Goal: Information Seeking & Learning: Compare options

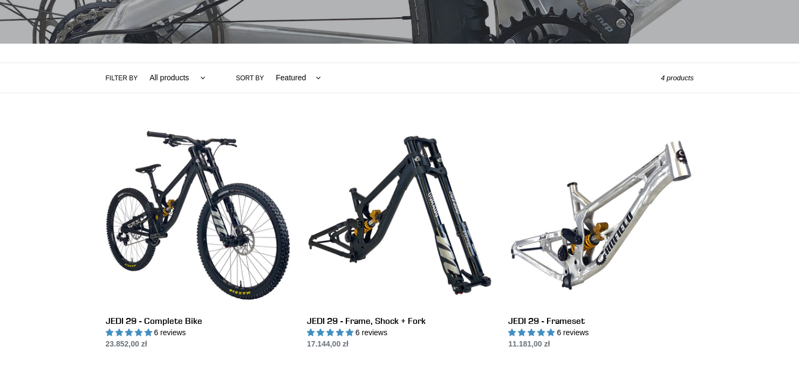
scroll to position [216, 0]
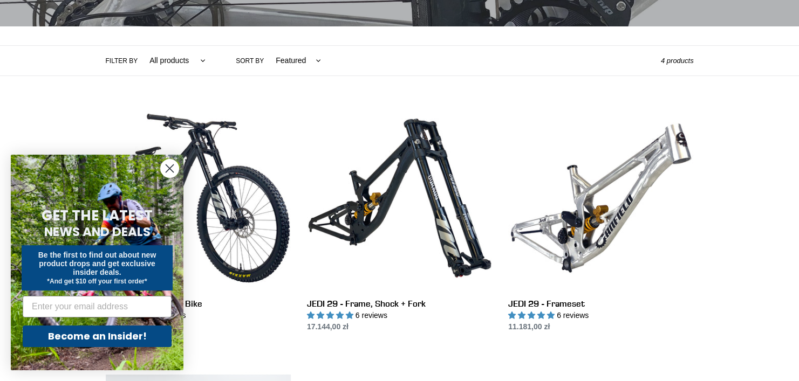
click at [165, 172] on circle "Close dialog" at bounding box center [170, 169] width 18 height 18
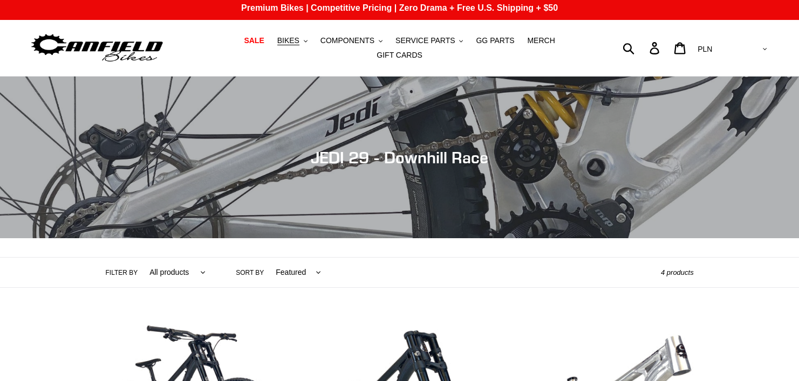
scroll to position [0, 0]
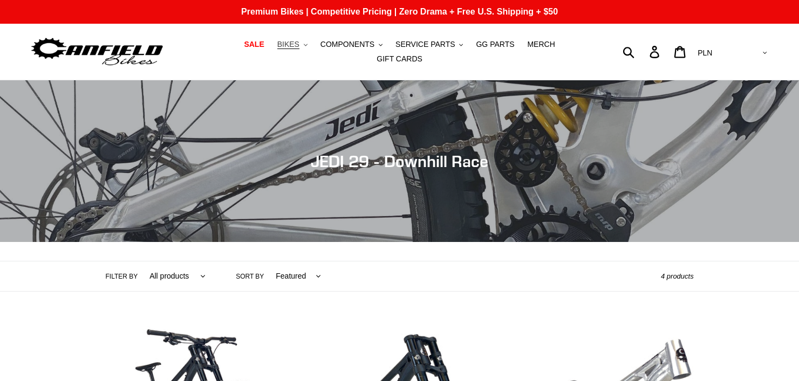
click at [278, 48] on span "BIKES" at bounding box center [288, 44] width 22 height 9
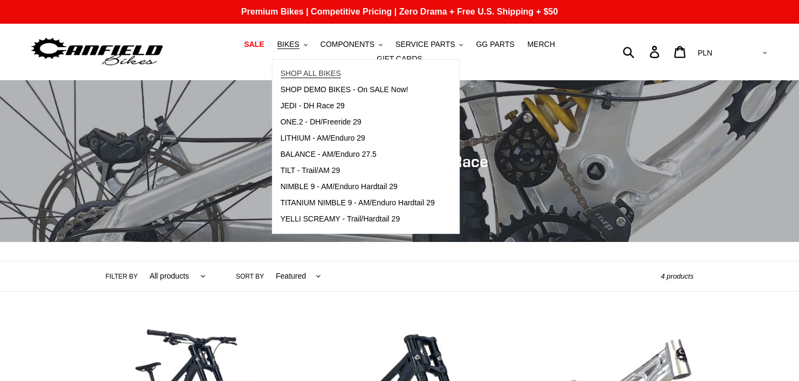
click at [296, 78] on span "SHOP ALL BIKES" at bounding box center [311, 73] width 60 height 9
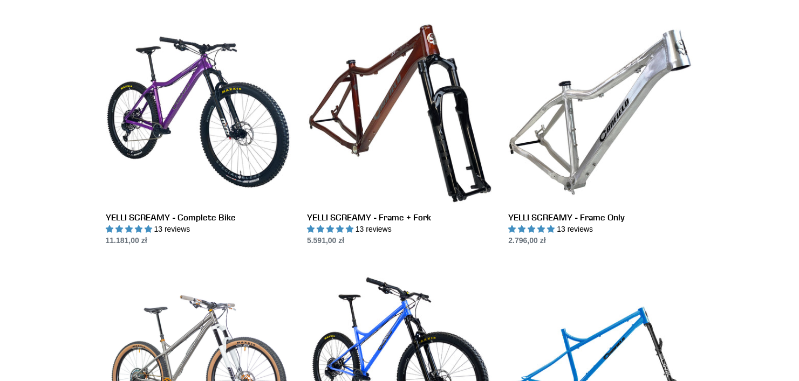
scroll to position [971, 0]
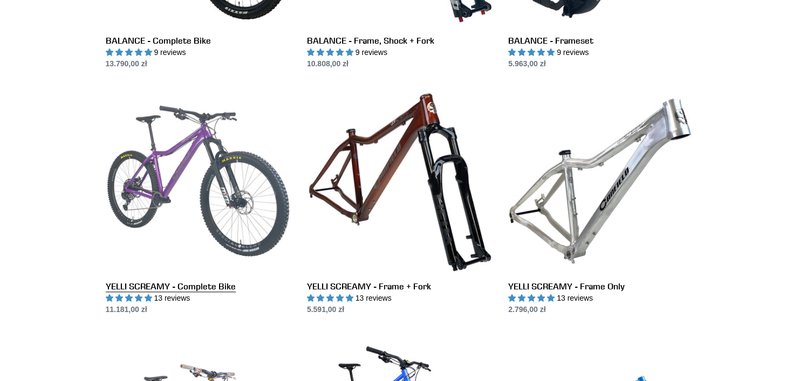
click at [193, 176] on link "YELLI SCREAMY - Complete Bike" at bounding box center [198, 201] width 185 height 227
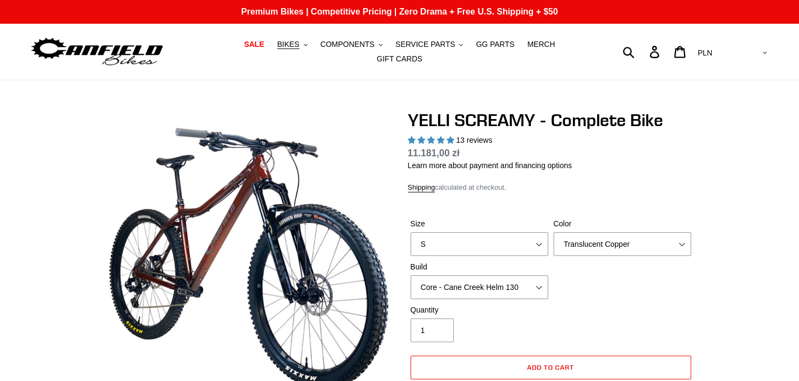
select select "highest-rating"
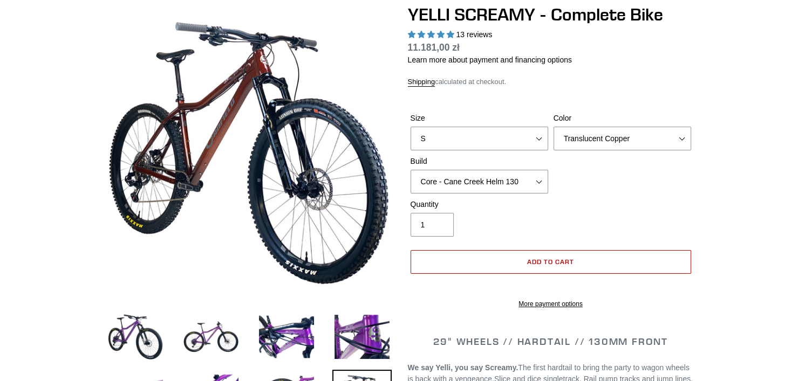
scroll to position [108, 0]
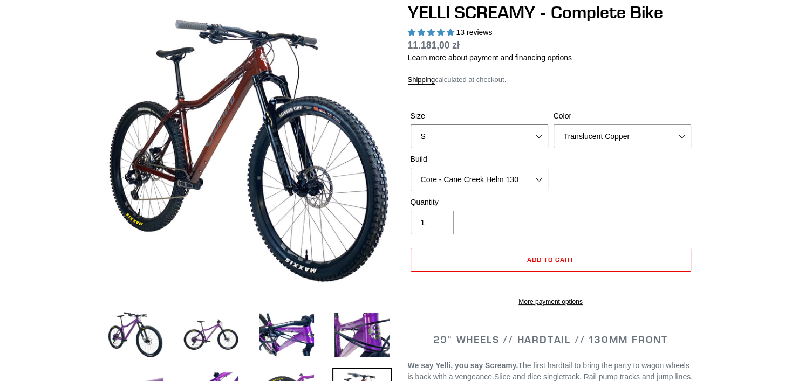
click at [442, 134] on select "S M L XL" at bounding box center [480, 137] width 138 height 24
select select "L"
click at [411, 125] on select "S M L XL" at bounding box center [480, 137] width 138 height 24
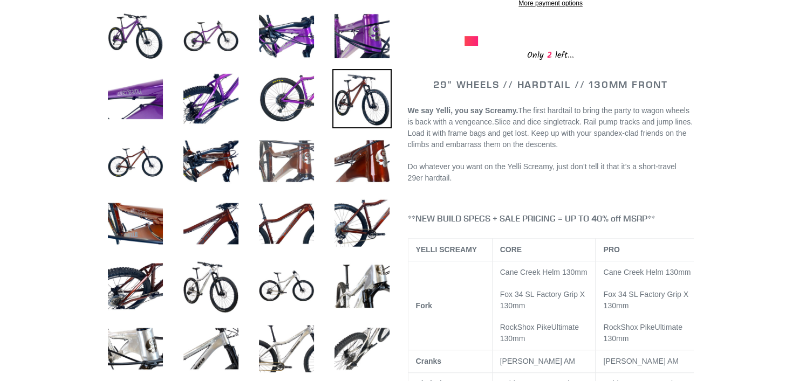
scroll to position [378, 0]
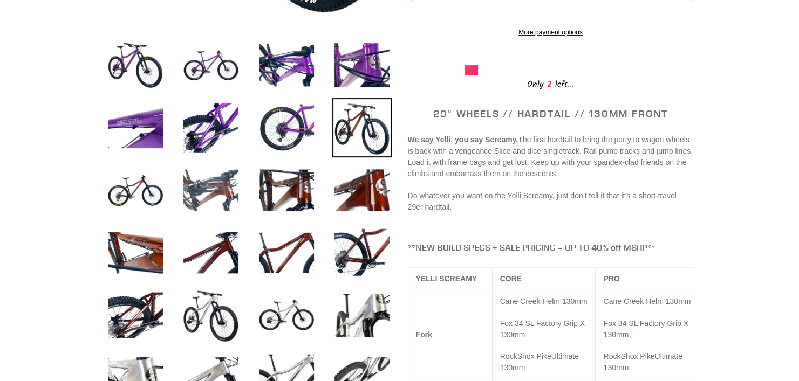
click at [222, 185] on img at bounding box center [210, 190] width 59 height 59
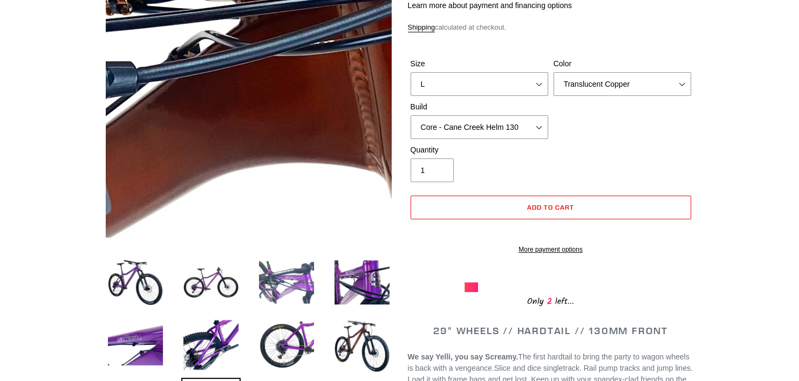
scroll to position [162, 0]
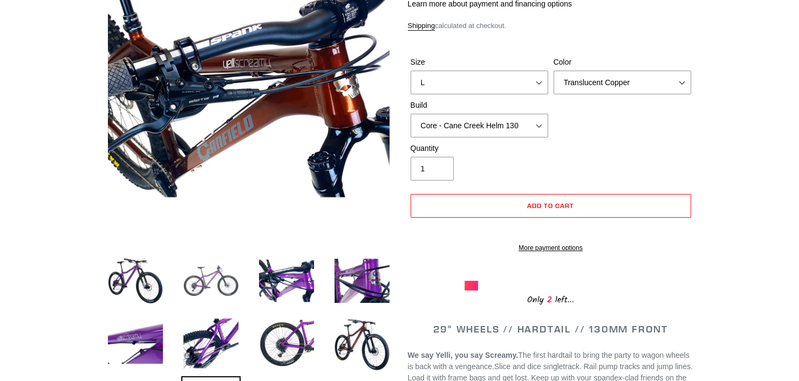
click at [197, 286] on img at bounding box center [210, 280] width 59 height 59
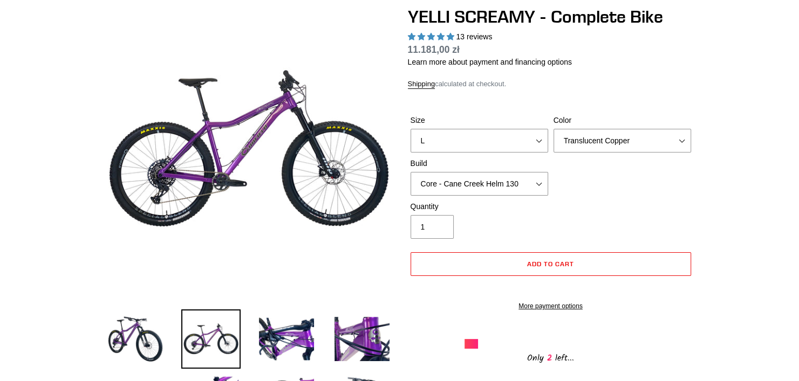
scroll to position [0, 0]
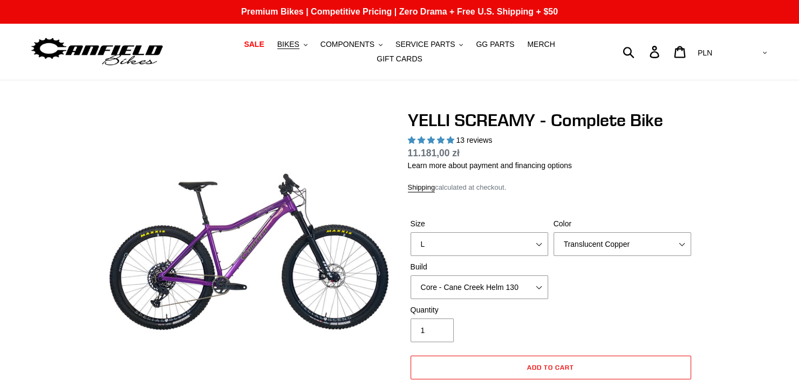
drag, startPoint x: 744, startPoint y: 150, endPoint x: 752, endPoint y: 140, distance: 12.6
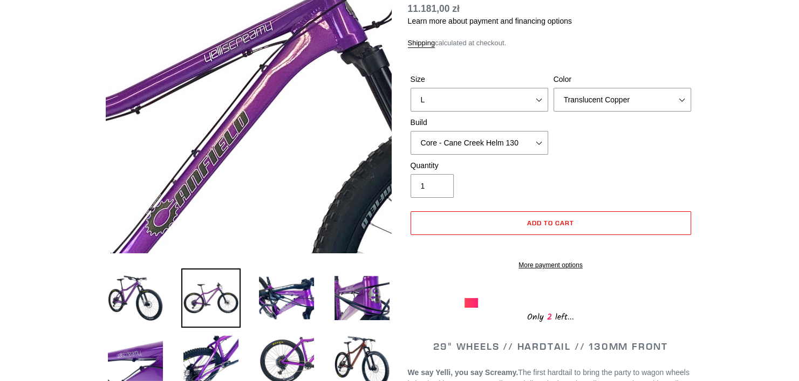
scroll to position [162, 0]
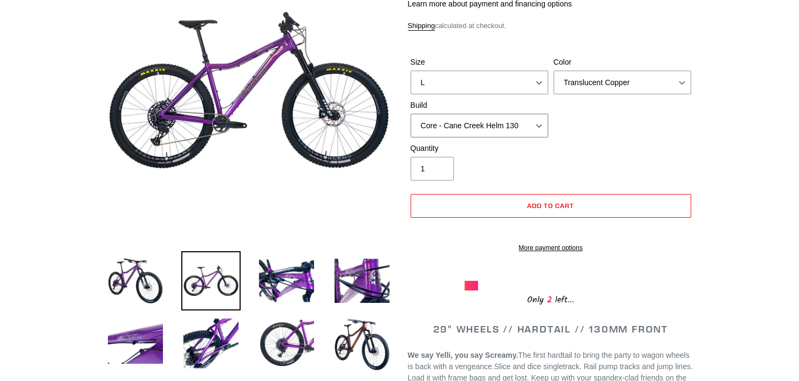
drag, startPoint x: 484, startPoint y: 119, endPoint x: 476, endPoint y: 129, distance: 12.3
click at [484, 119] on select "Core - Cane Creek Helm 130 Pro - Cane Creek Helm 130 Core - Fox 34 SL Factory G…" at bounding box center [480, 126] width 138 height 24
click at [413, 224] on shop-pay-wallet-button at bounding box center [412, 228] width 2 height 9
click at [459, 122] on select "Core - Cane Creek Helm 130 Pro - [GEOGRAPHIC_DATA] Helm 130 Core - Fox 34 SL Fa…" at bounding box center [480, 126] width 138 height 24
select select "Pro - RockShox Pike Ultimate 130"
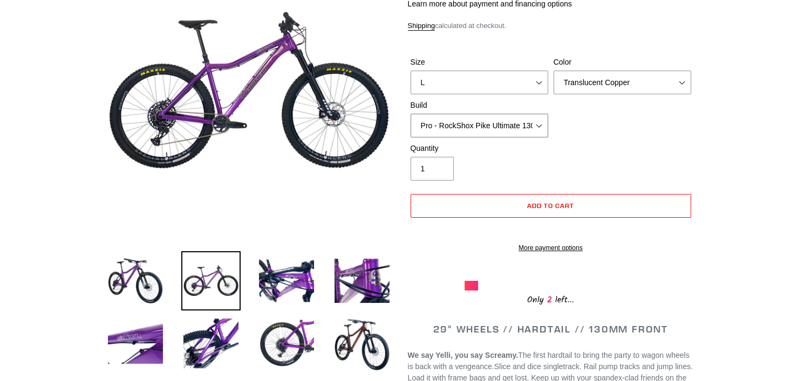
click at [411, 114] on select "Core - Cane Creek Helm 130 Pro - [GEOGRAPHIC_DATA] Helm 130 Core - Fox 34 SL Fa…" at bounding box center [480, 126] width 138 height 24
click at [591, 61] on label "Color" at bounding box center [622, 62] width 138 height 11
click at [591, 71] on select "Translucent Copper Purple Haze Raw" at bounding box center [622, 83] width 138 height 24
click at [586, 71] on select "Translucent Copper Purple Haze Raw" at bounding box center [622, 83] width 138 height 24
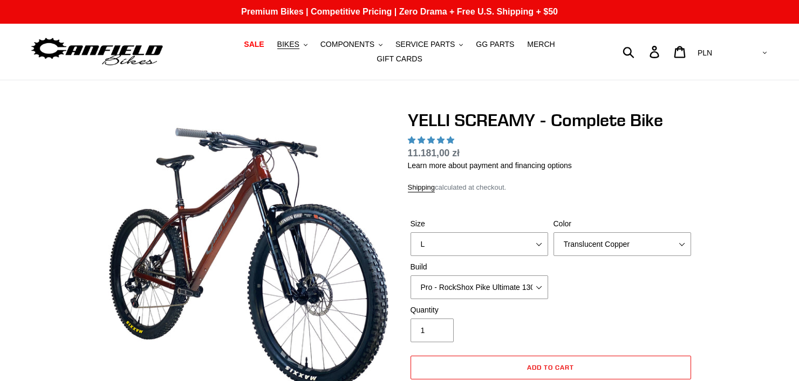
select select "L"
select select "Pro - RockShox Pike Ultimate 130"
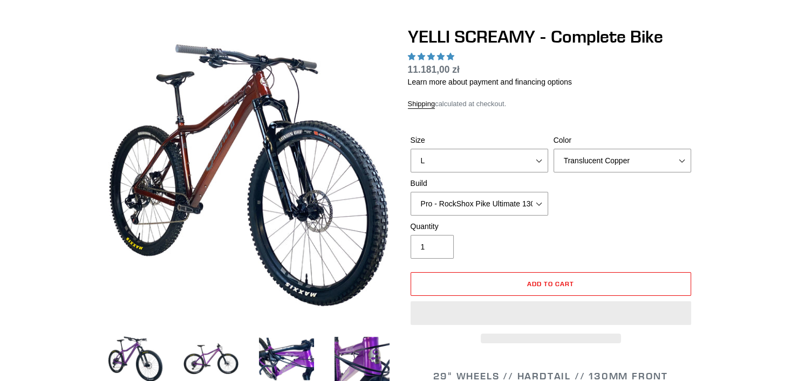
select select "highest-rating"
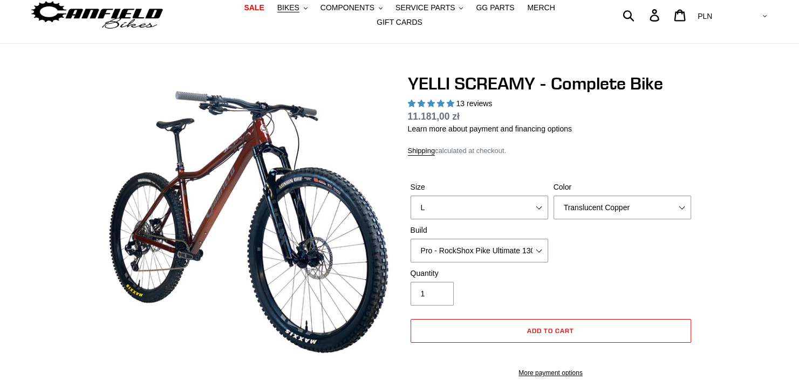
scroll to position [108, 0]
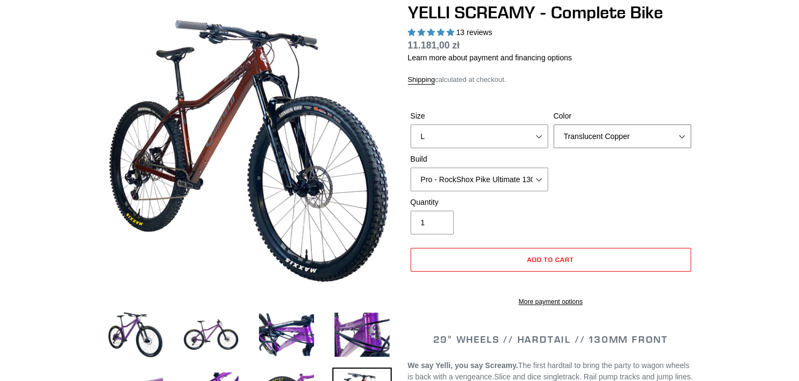
click at [582, 132] on select "Translucent Copper Purple Haze Raw" at bounding box center [622, 137] width 138 height 24
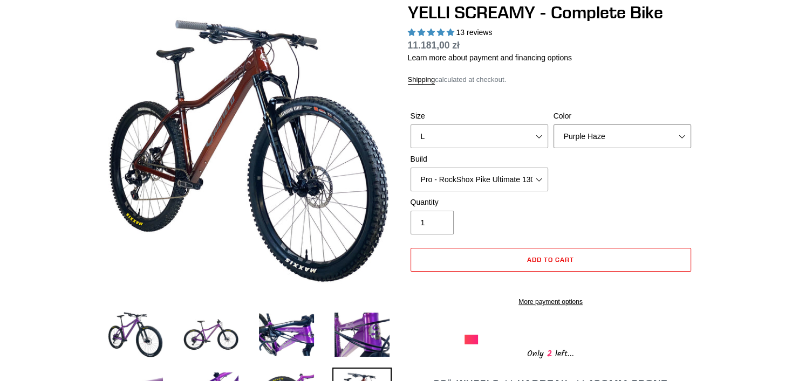
click at [553, 125] on select "Translucent Copper Purple Haze Raw" at bounding box center [622, 137] width 138 height 24
click at [598, 134] on select "Translucent Copper Purple Haze Raw" at bounding box center [622, 137] width 138 height 24
click at [553, 125] on select "Translucent Copper Purple Haze Raw" at bounding box center [622, 137] width 138 height 24
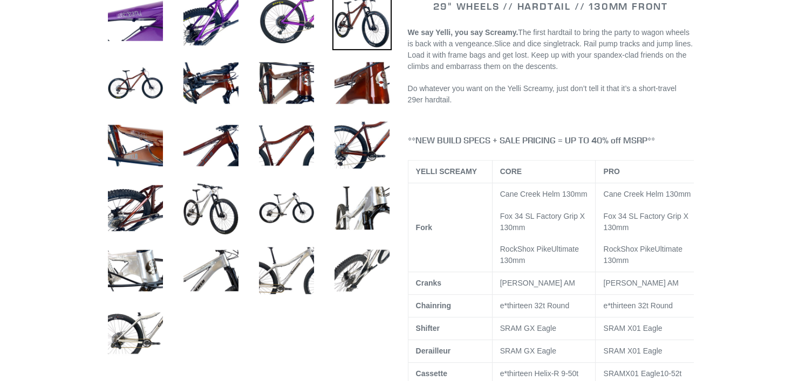
scroll to position [485, 0]
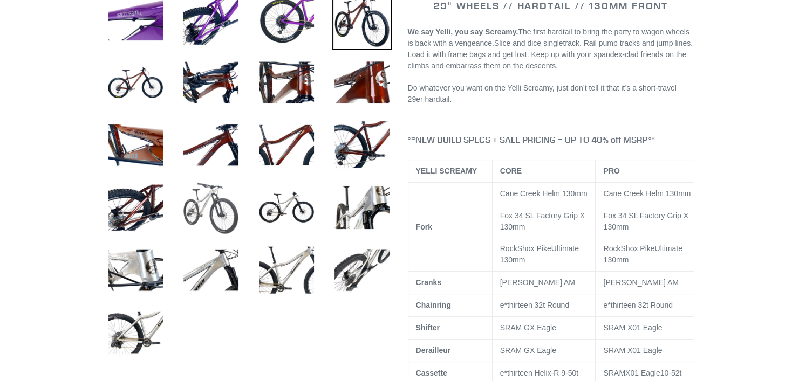
click at [235, 194] on img at bounding box center [210, 207] width 59 height 59
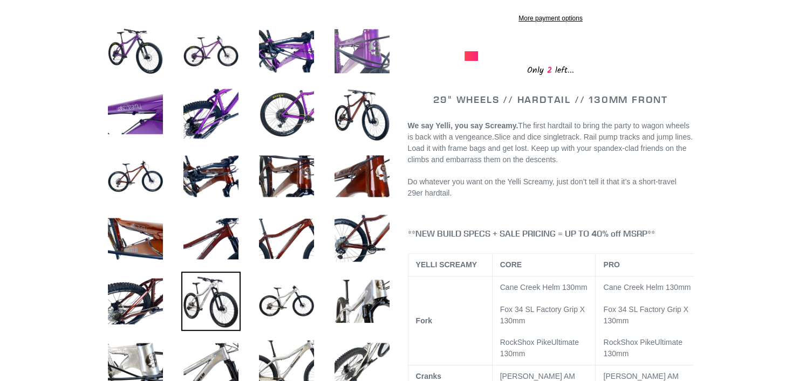
scroll to position [54, 0]
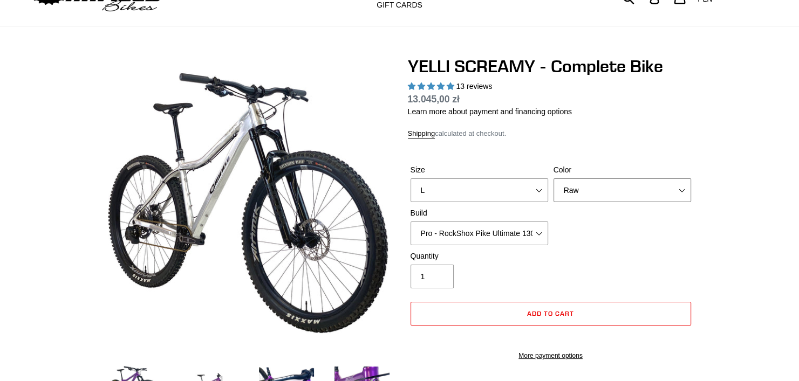
drag, startPoint x: 634, startPoint y: 179, endPoint x: 621, endPoint y: 184, distance: 14.0
click at [634, 179] on select "Translucent Copper Purple Haze Raw" at bounding box center [622, 191] width 138 height 24
select select "Translucent Copper"
click at [553, 179] on select "Translucent Copper Purple Haze Raw" at bounding box center [622, 191] width 138 height 24
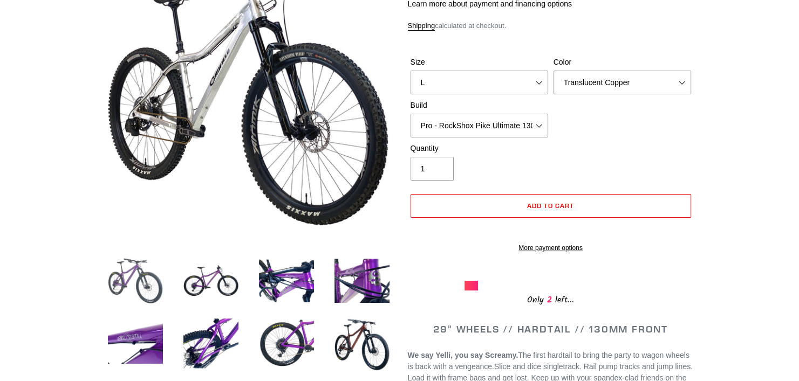
click at [151, 278] on img at bounding box center [135, 280] width 59 height 59
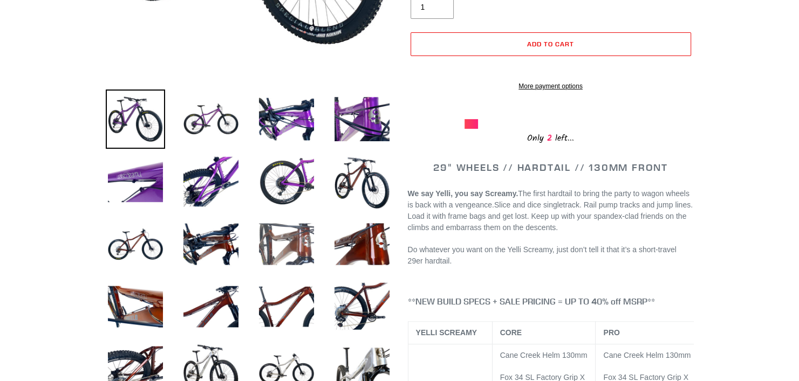
click at [299, 232] on img at bounding box center [286, 244] width 59 height 59
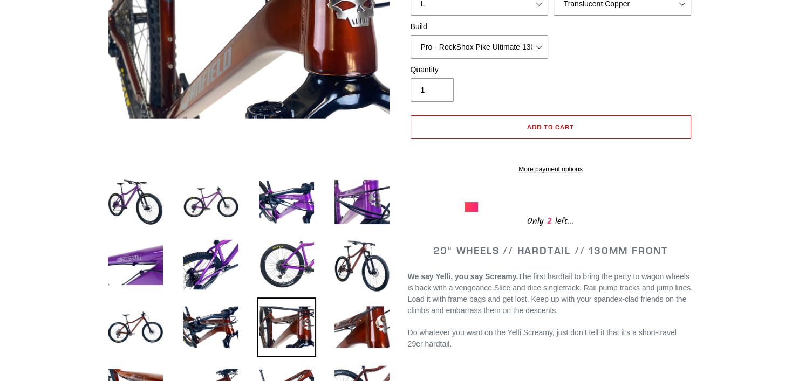
scroll to position [270, 0]
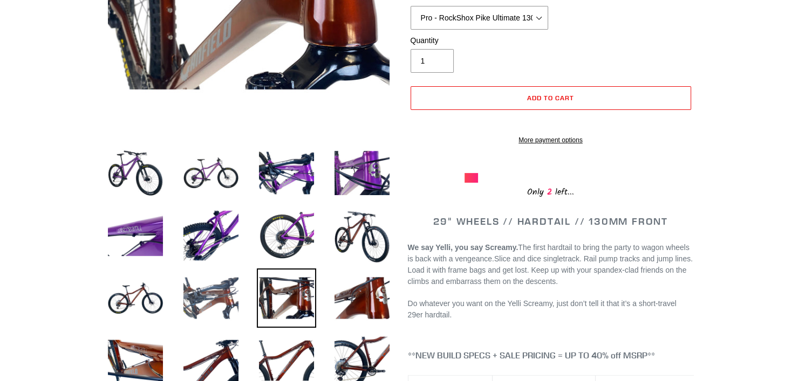
click at [225, 273] on img at bounding box center [210, 298] width 59 height 59
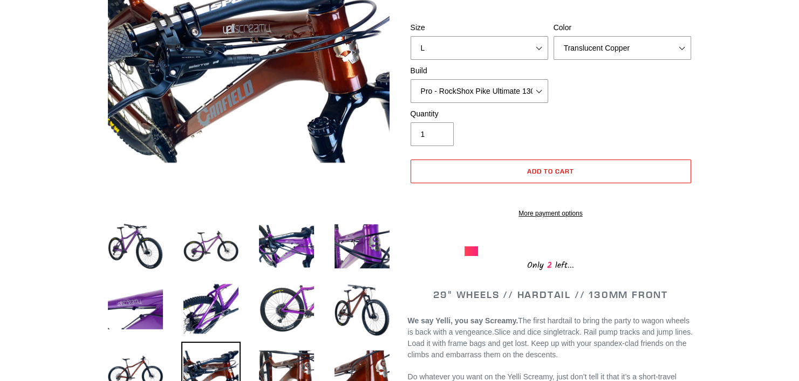
scroll to position [54, 0]
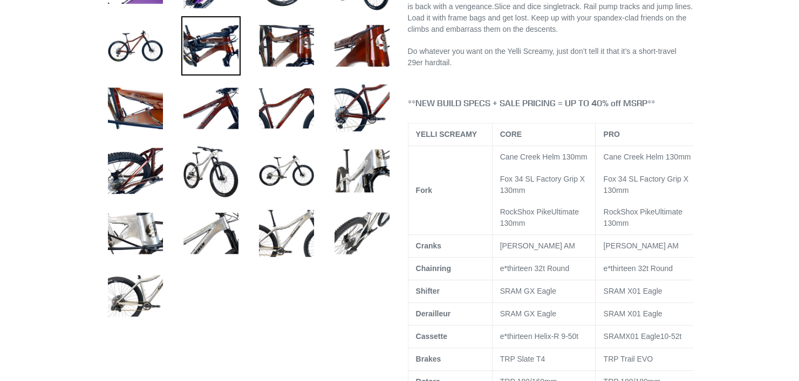
scroll to position [485, 0]
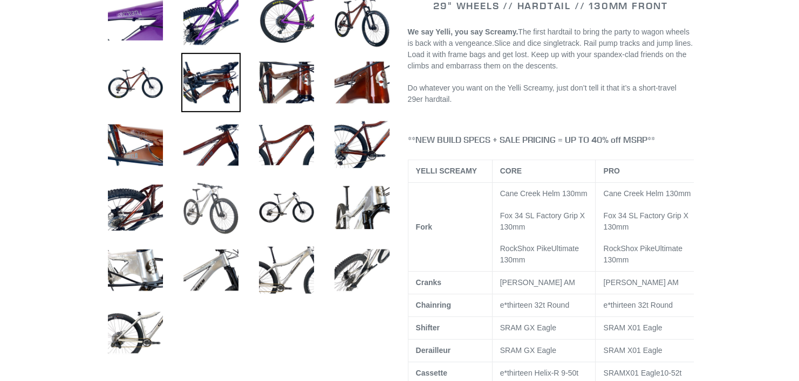
click at [198, 210] on img at bounding box center [210, 207] width 59 height 59
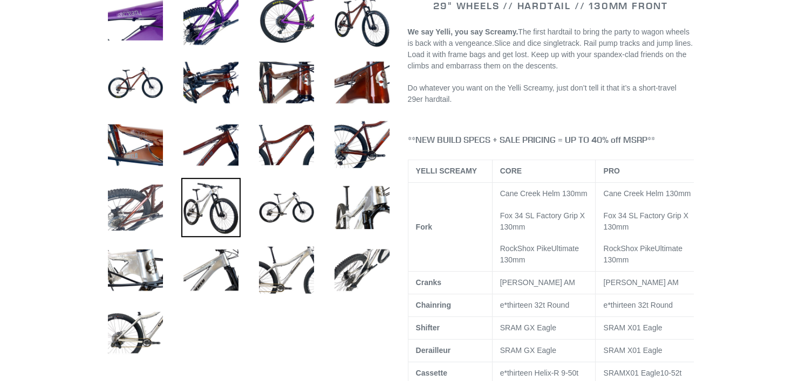
click at [148, 211] on img at bounding box center [135, 207] width 59 height 59
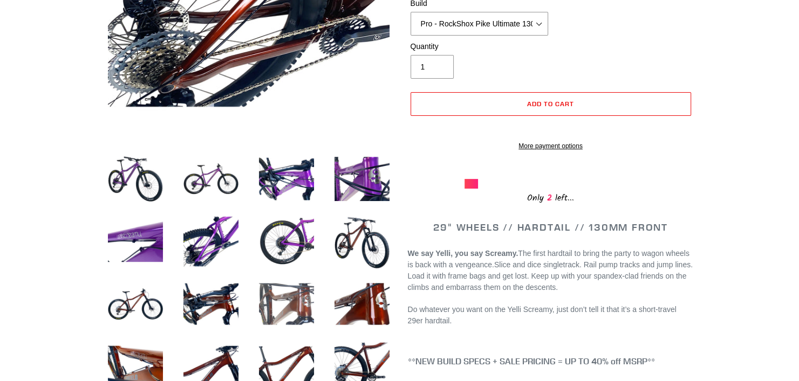
scroll to position [270, 0]
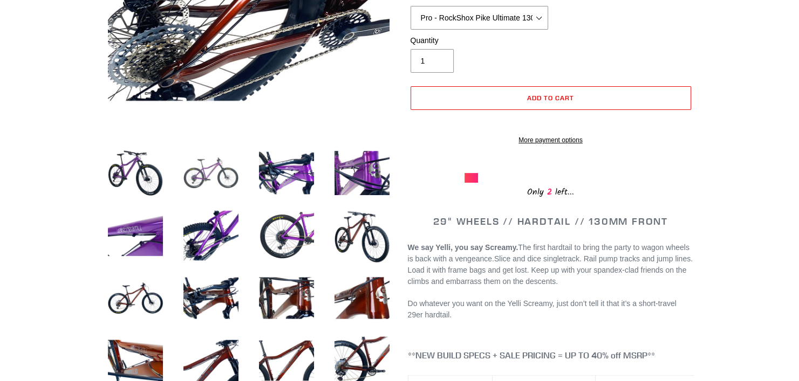
click at [224, 181] on img at bounding box center [210, 172] width 59 height 59
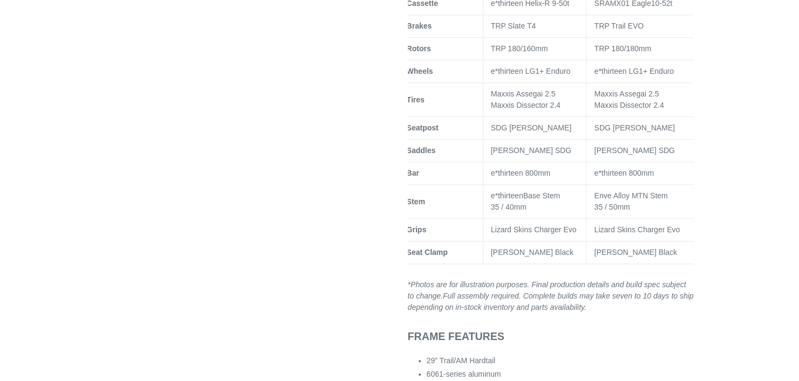
scroll to position [593, 0]
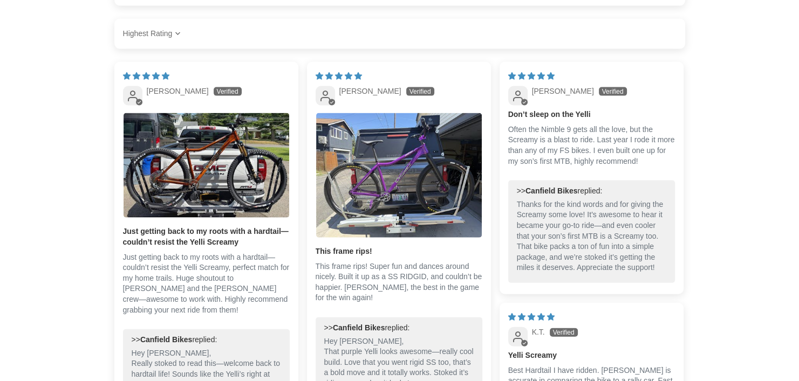
scroll to position [2320, 0]
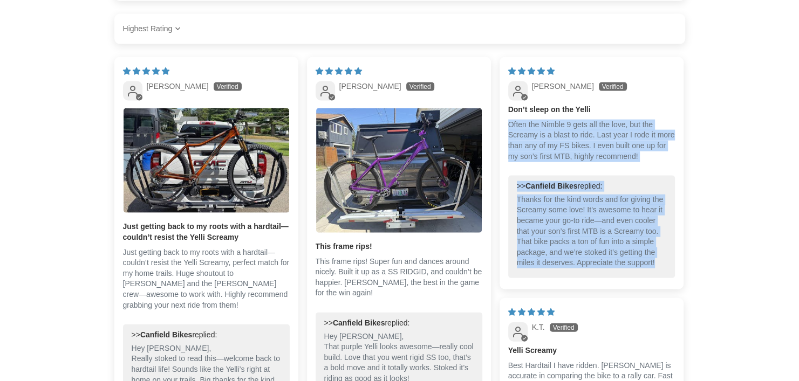
drag, startPoint x: 509, startPoint y: 132, endPoint x: 662, endPoint y: 278, distance: 212.1
click at [662, 278] on div "06/12/2025 Steve Trausch Don’t sleep on the Yelli Often the Nimble 9 gets all t…" at bounding box center [592, 173] width 184 height 232
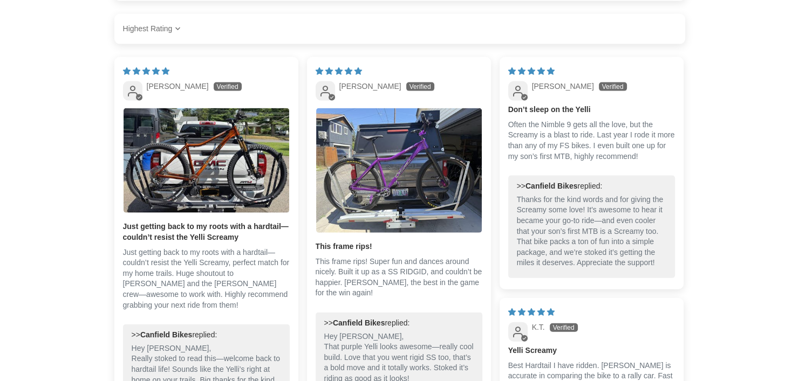
drag, startPoint x: 686, startPoint y: 162, endPoint x: 697, endPoint y: 160, distance: 11.5
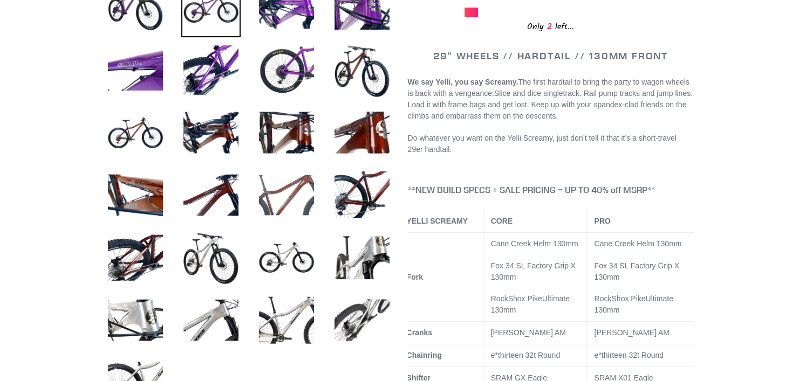
scroll to position [378, 0]
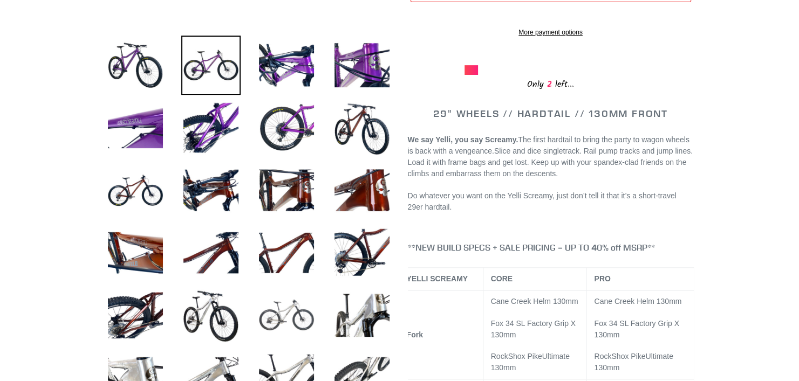
click at [299, 302] on img at bounding box center [286, 315] width 59 height 59
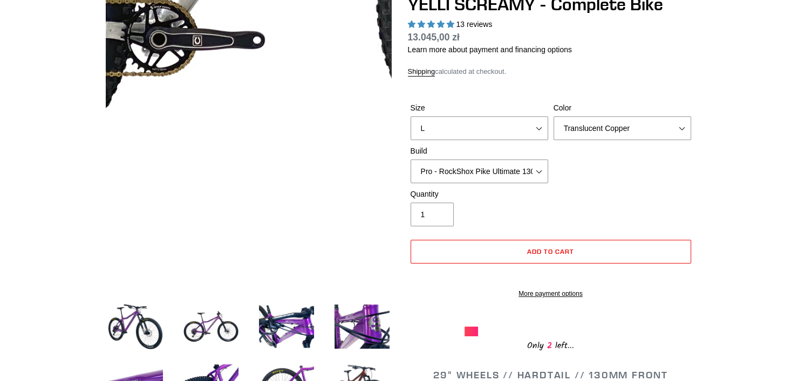
scroll to position [108, 0]
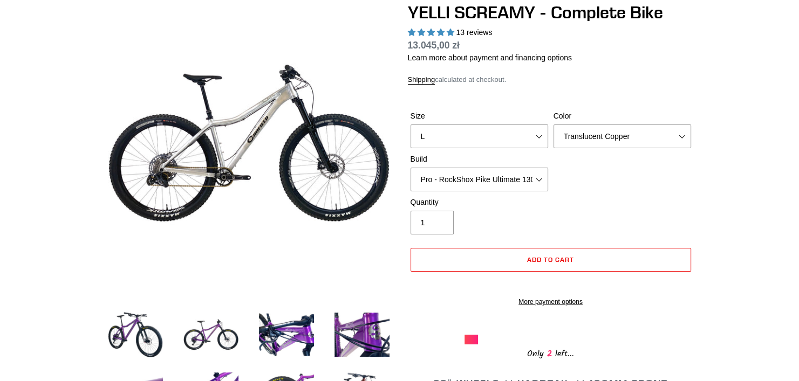
click at [683, 66] on div "YELLI SCREAMY - Complete Bike 13 reviews Regular price 13.045,00 zł Sale price …" at bounding box center [551, 181] width 286 height 359
click at [573, 170] on div "Size S M L XL Color Translucent Copper Purple Haze Raw Build Core - Cane Creek …" at bounding box center [551, 154] width 286 height 86
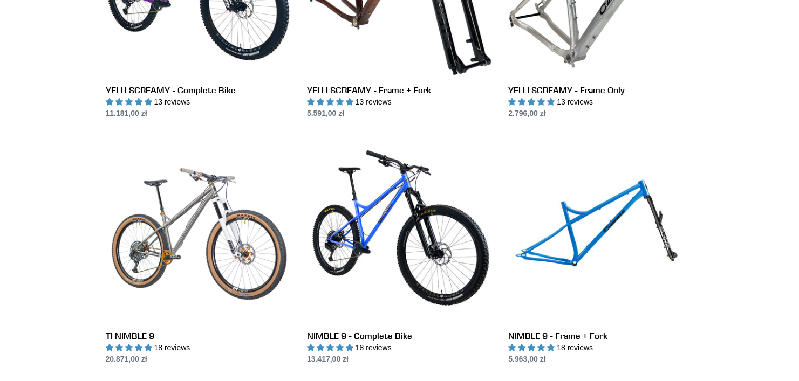
scroll to position [1295, 0]
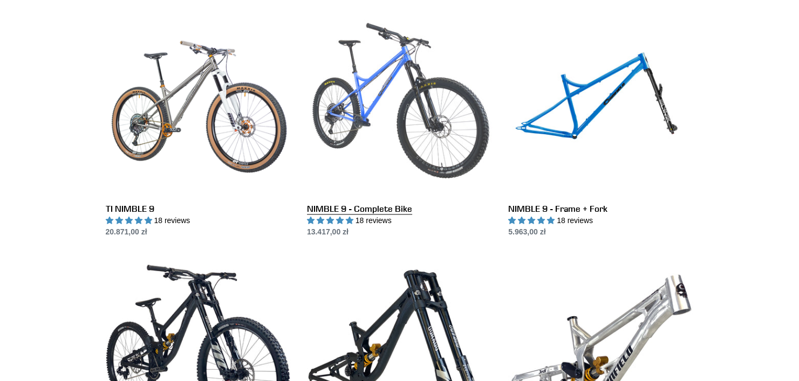
click at [410, 131] on link "NIMBLE 9 - Complete Bike" at bounding box center [399, 124] width 185 height 227
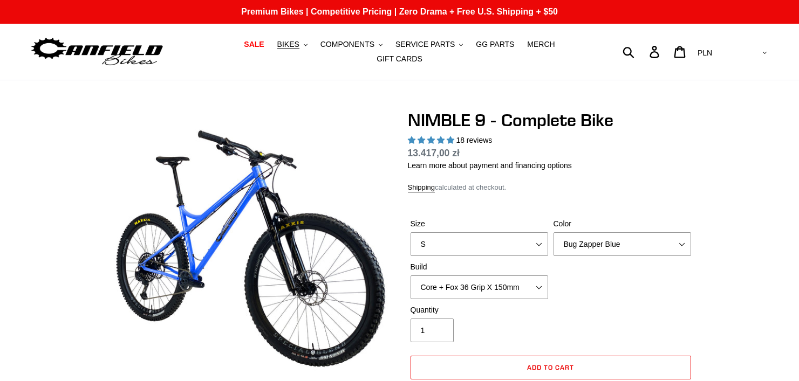
select select "highest-rating"
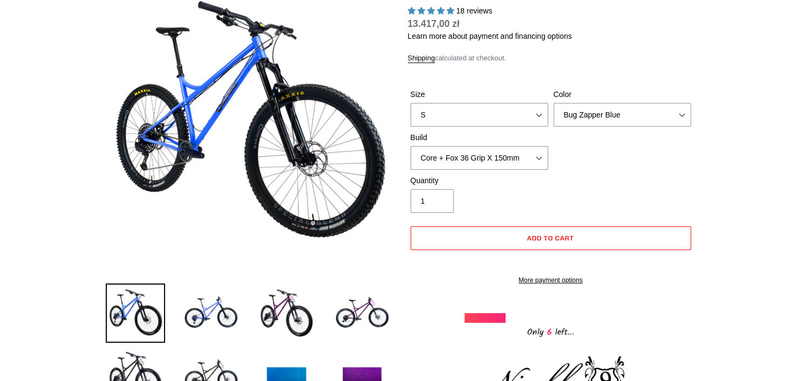
scroll to position [162, 0]
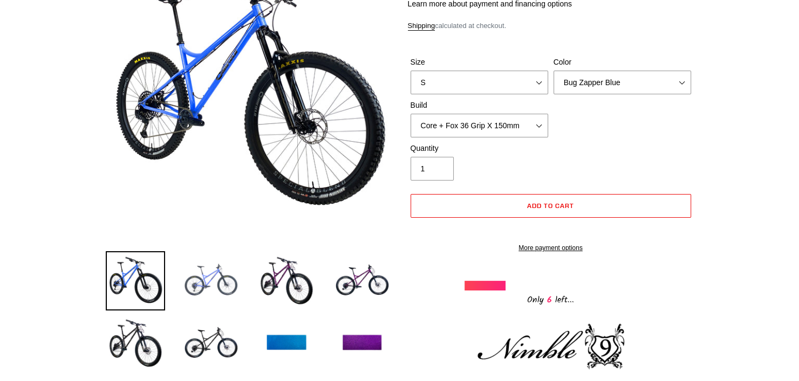
drag, startPoint x: 249, startPoint y: 272, endPoint x: 230, endPoint y: 277, distance: 19.4
click at [248, 272] on li at bounding box center [279, 283] width 76 height 63
click at [215, 276] on img at bounding box center [210, 280] width 59 height 59
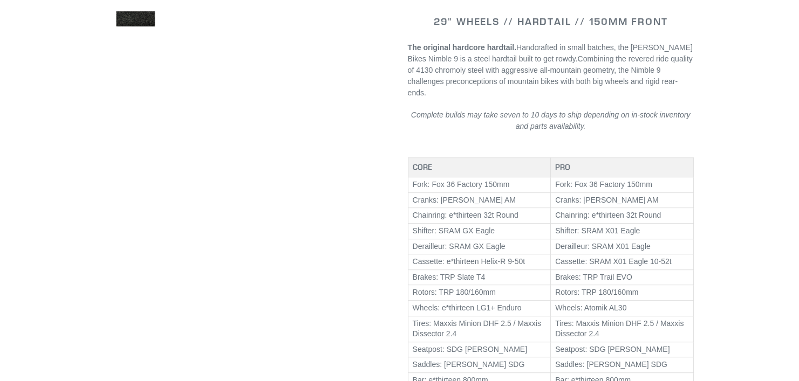
scroll to position [378, 0]
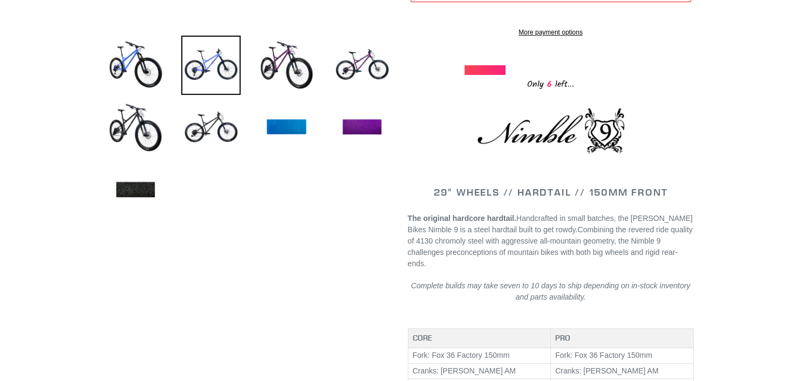
click at [656, 71] on div "Only 6 left..." at bounding box center [551, 70] width 286 height 44
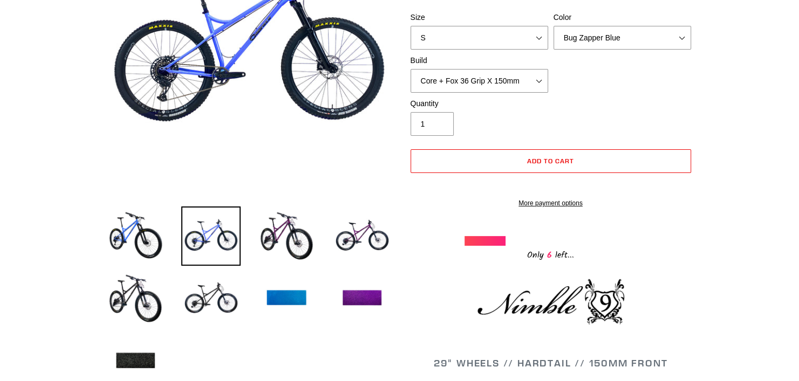
scroll to position [216, 0]
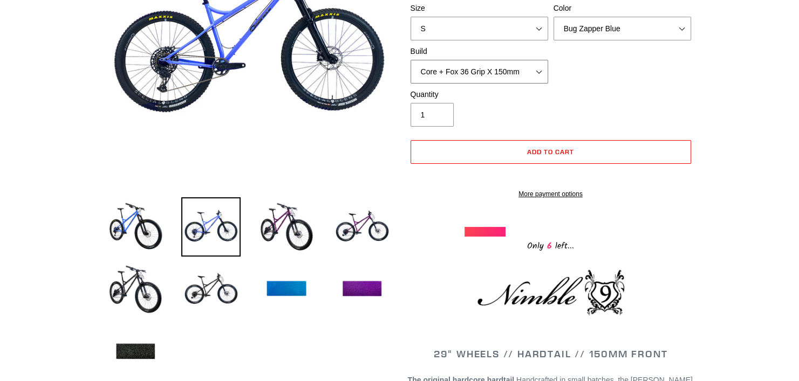
click at [509, 60] on select "Core + Fox 36 Grip X 150mm Pro + Fox 36 Grip X 150mm Core + RockShox Lyrik Ulti…" at bounding box center [480, 72] width 138 height 24
click at [692, 80] on div "Size S M L XL Color Bug Zapper Blue Purple Haze - Sold Out Galaxy Black Build C…" at bounding box center [551, 46] width 286 height 86
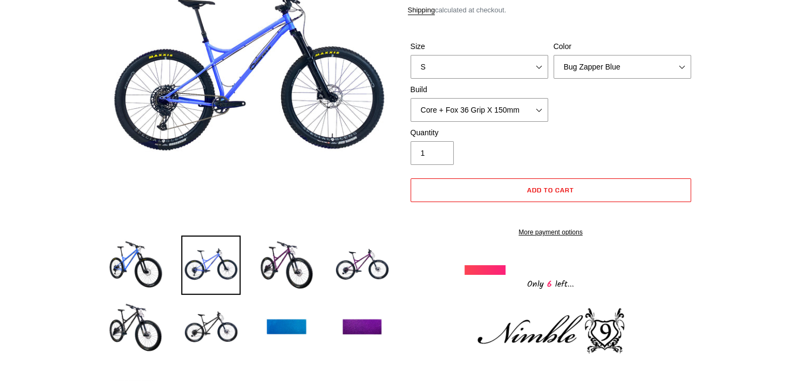
scroll to position [0, 0]
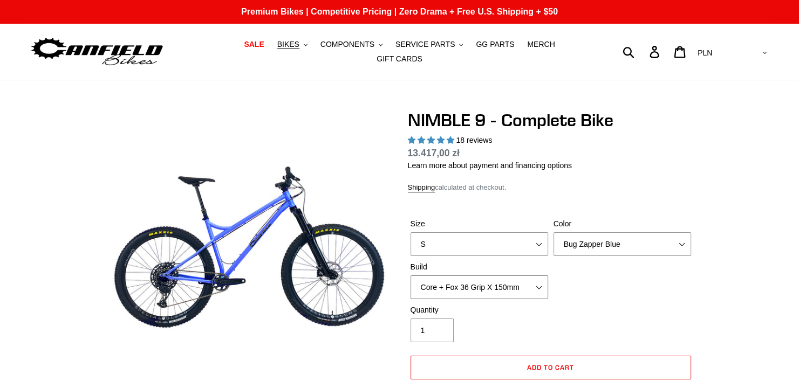
click at [467, 286] on select "Core + Fox 36 Grip X 150mm Pro + Fox 36 Grip X 150mm Core + RockShox Lyrik Ulti…" at bounding box center [480, 288] width 138 height 24
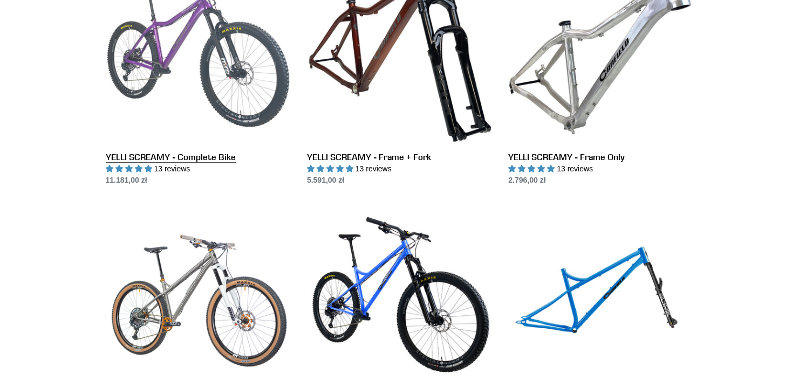
scroll to position [1079, 0]
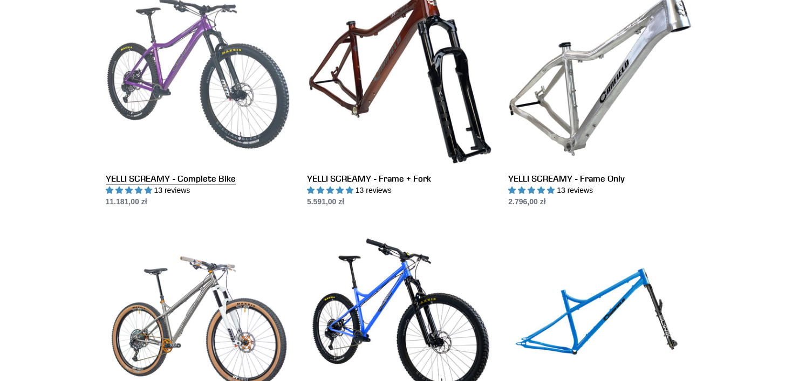
click at [250, 103] on link "YELLI SCREAMY - Complete Bike" at bounding box center [198, 94] width 185 height 227
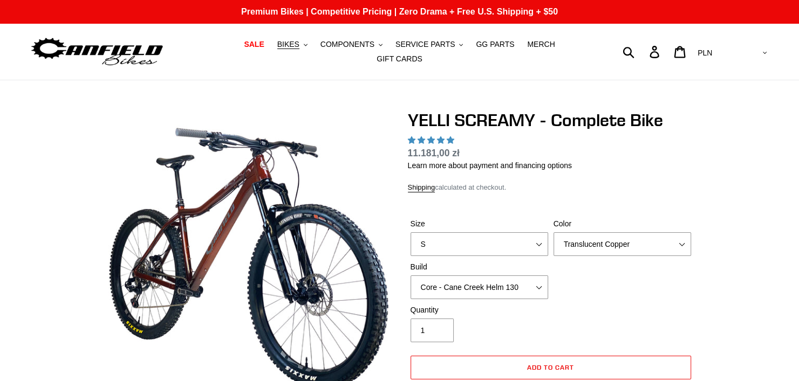
click at [476, 266] on label "Build" at bounding box center [480, 267] width 138 height 11
click at [476, 276] on select "Core - Cane Creek Helm 130 Pro - [GEOGRAPHIC_DATA] Helm 130 Core - Fox 34 SL Fa…" at bounding box center [480, 288] width 138 height 24
select select "highest-rating"
click at [460, 281] on select "Core - Cane Creek Helm 130 Pro - [GEOGRAPHIC_DATA] Helm 130 Core - Fox 34 SL Fa…" at bounding box center [480, 288] width 138 height 24
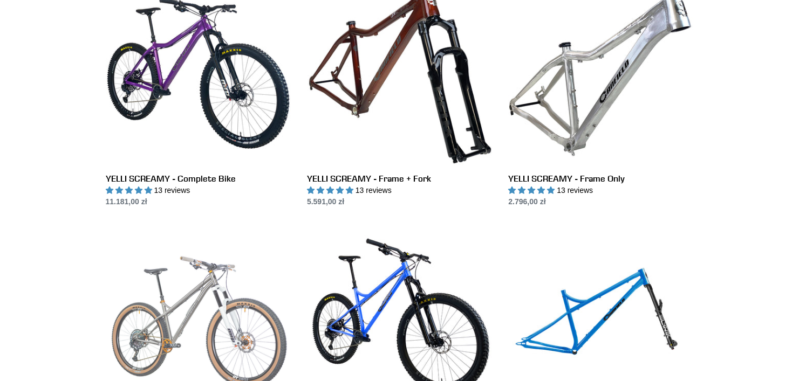
click at [191, 267] on link "TI NIMBLE 9" at bounding box center [198, 340] width 185 height 227
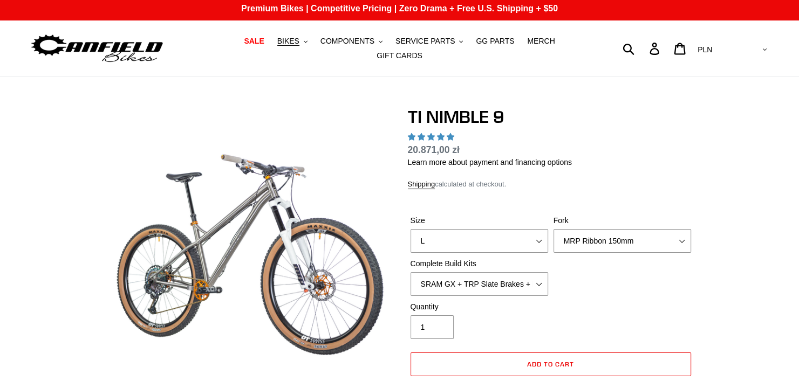
scroll to position [108, 0]
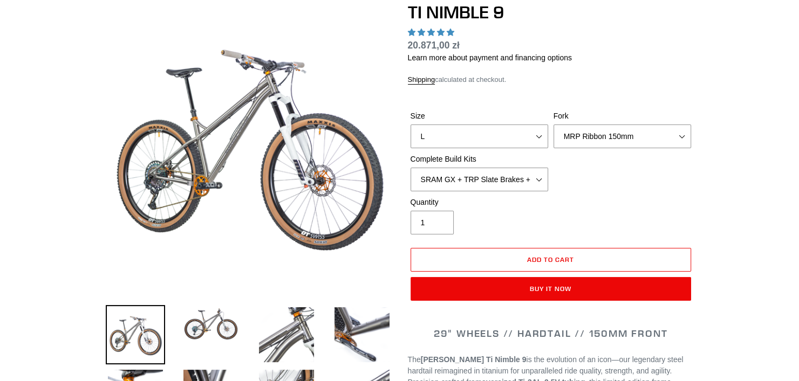
select select "highest-rating"
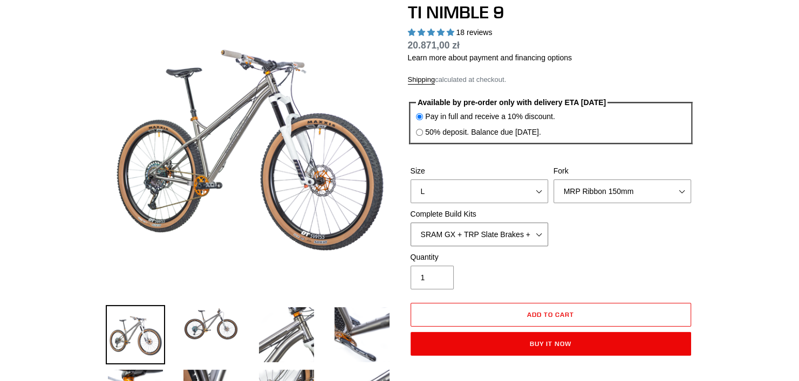
click at [470, 235] on select "SRAM GX + TRP Slate Brakes + Rotors + e13 LG-1 Wheels SHIMANO XT + SHIMANO brak…" at bounding box center [480, 235] width 138 height 24
click at [597, 224] on div "Size S M L XL / XXL (Specify at checkout) Fork MRP Ribbon 150mm RockShox Lyrik …" at bounding box center [551, 209] width 286 height 86
click at [209, 315] on img at bounding box center [210, 324] width 59 height 38
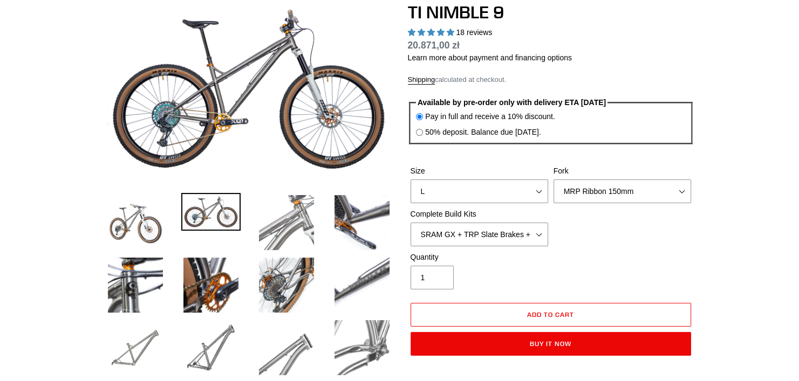
click at [299, 215] on img at bounding box center [286, 222] width 59 height 59
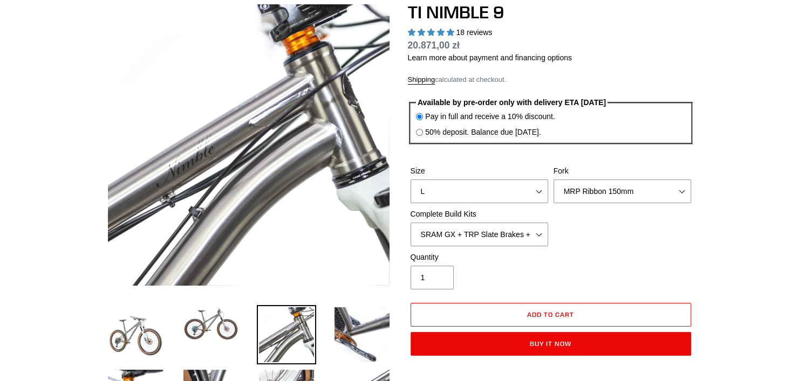
click at [220, 325] on img at bounding box center [210, 324] width 59 height 38
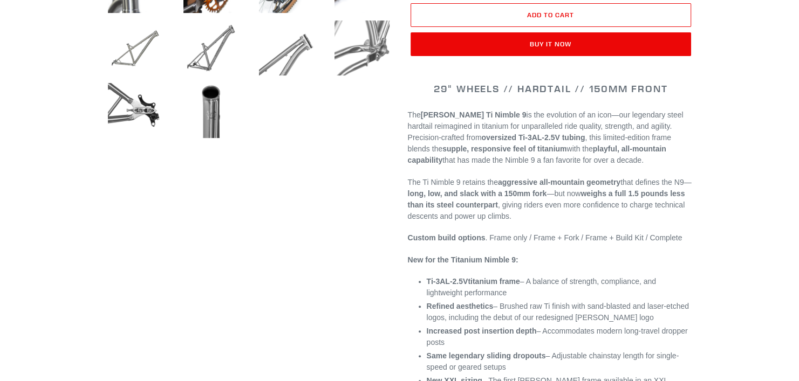
scroll to position [432, 0]
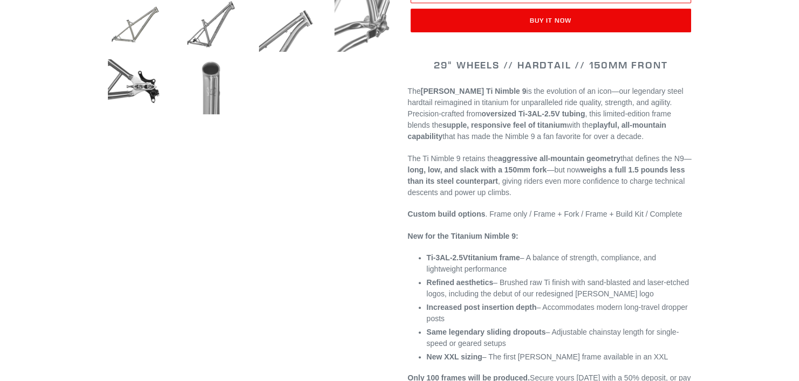
click at [216, 80] on img at bounding box center [210, 86] width 59 height 59
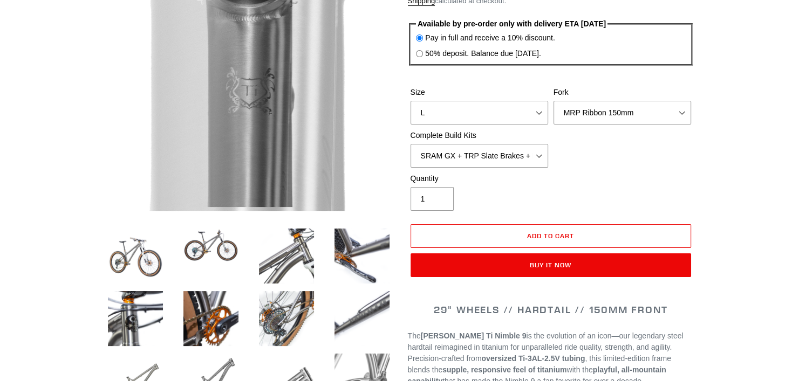
scroll to position [216, 0]
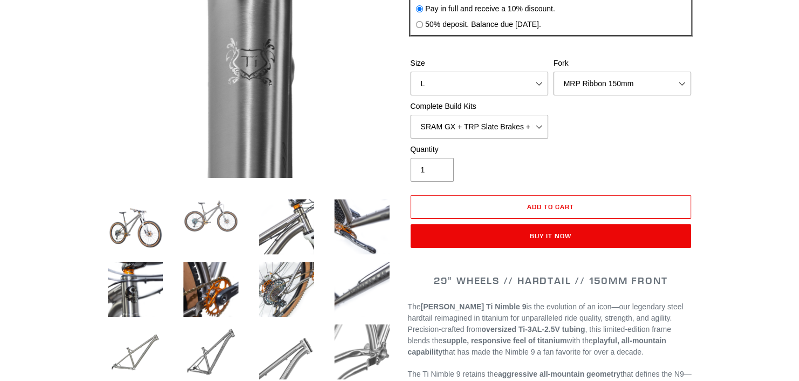
click at [223, 204] on img at bounding box center [210, 216] width 59 height 38
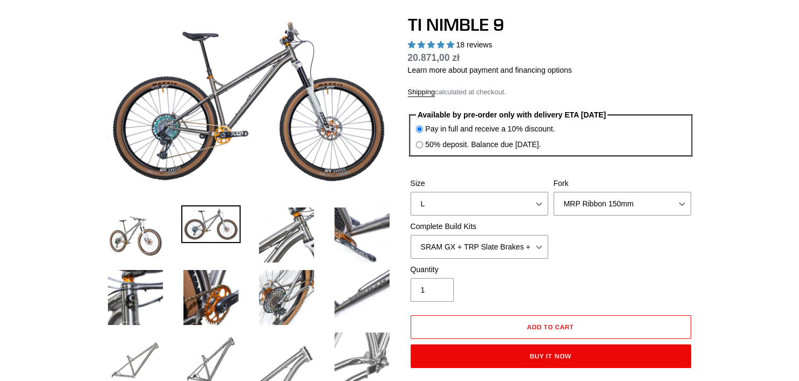
scroll to position [54, 0]
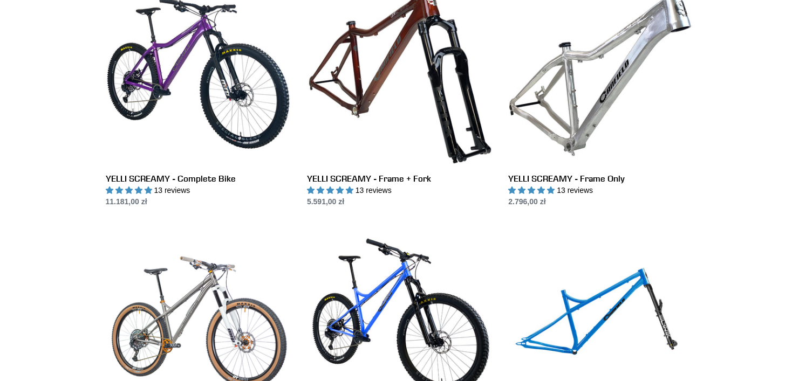
drag, startPoint x: 714, startPoint y: 161, endPoint x: 719, endPoint y: 158, distance: 6.3
click at [714, 160] on div "LITHIUM - Complete Bike LITHIUM - Complete Bike 18 reviews Regular price Sold o…" at bounding box center [399, 243] width 647 height 2001
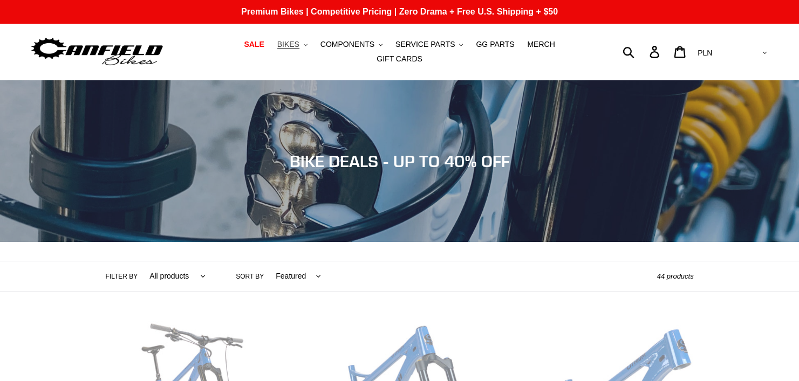
click at [277, 44] on span "BIKES" at bounding box center [288, 44] width 22 height 9
